Goal: Task Accomplishment & Management: Manage account settings

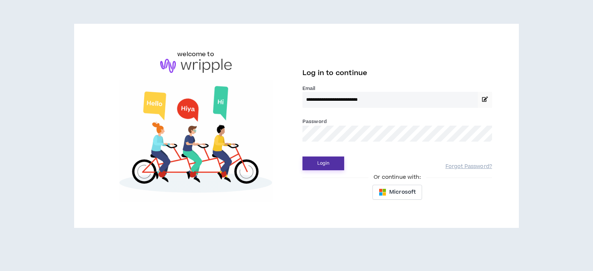
click at [332, 165] on button "Login" at bounding box center [323, 164] width 42 height 14
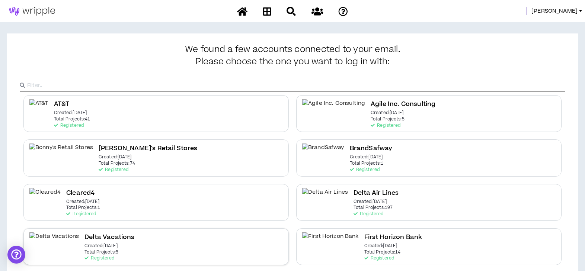
click at [115, 242] on div "Delta Vacations Created: [DATE] Total Projects: 5 Registered" at bounding box center [155, 247] width 265 height 37
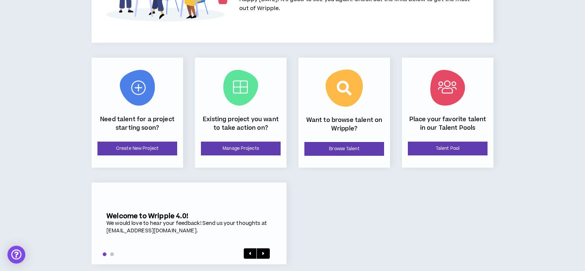
scroll to position [84, 0]
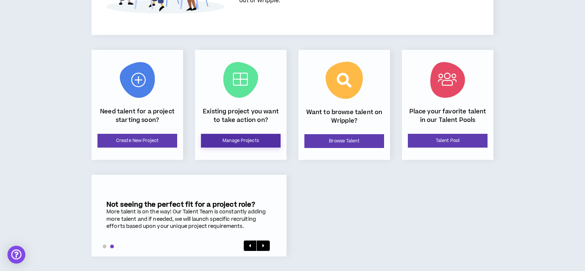
click at [246, 141] on link "Manage Projects" at bounding box center [241, 141] width 80 height 14
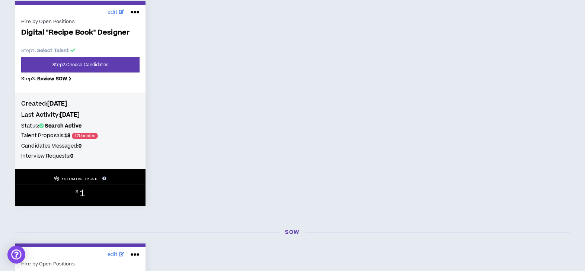
scroll to position [149, 0]
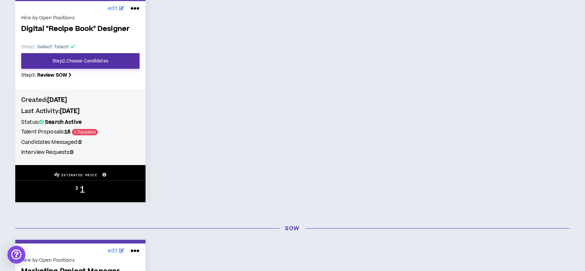
click at [95, 61] on link "Step 2 . Choose Candidates" at bounding box center [80, 61] width 118 height 16
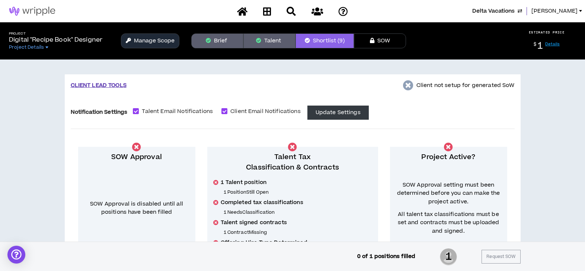
click at [217, 46] on button "Brief" at bounding box center [217, 40] width 52 height 15
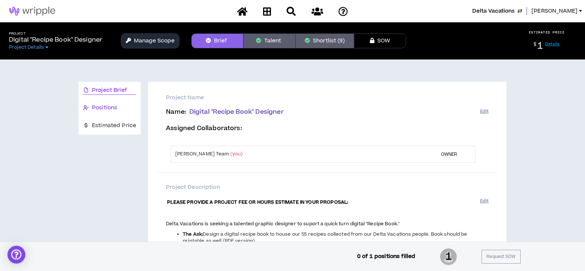
click at [103, 106] on span "Positions" at bounding box center [104, 108] width 25 height 8
